Goal: Task Accomplishment & Management: Use online tool/utility

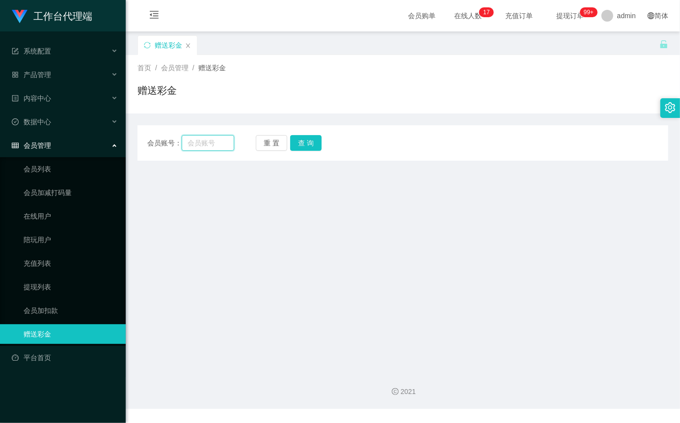
click at [206, 145] on input "text" at bounding box center [208, 143] width 53 height 16
paste input "xiaochun123456"
type input "xiaochun123456"
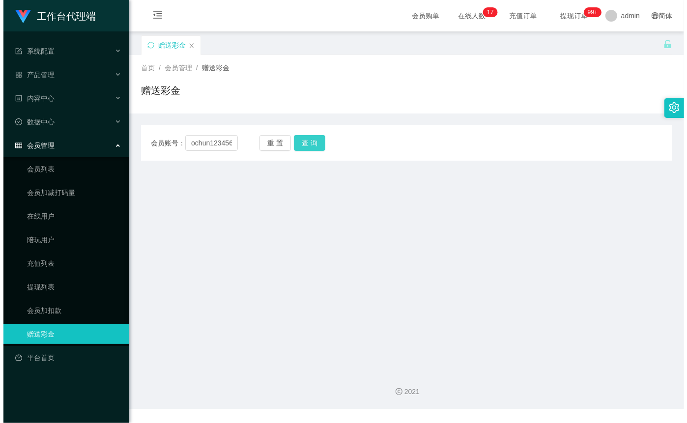
scroll to position [0, 0]
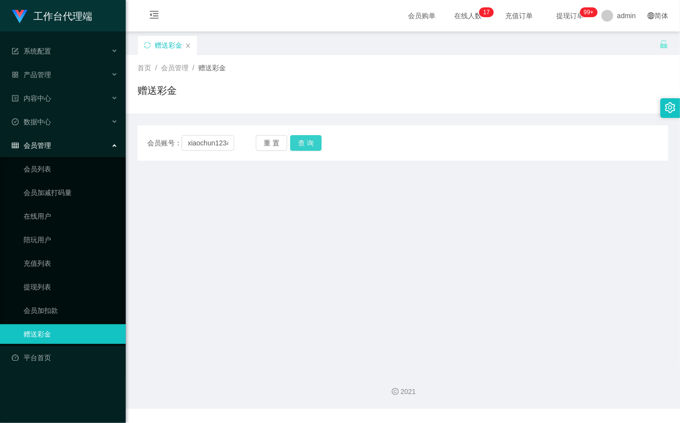
click at [318, 148] on button "查 询" at bounding box center [305, 143] width 31 height 16
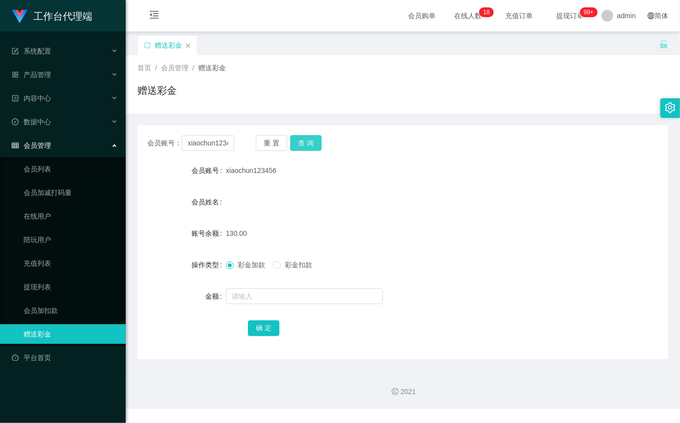
click at [308, 136] on button "查 询" at bounding box center [305, 143] width 31 height 16
